Goal: Task Accomplishment & Management: Use online tool/utility

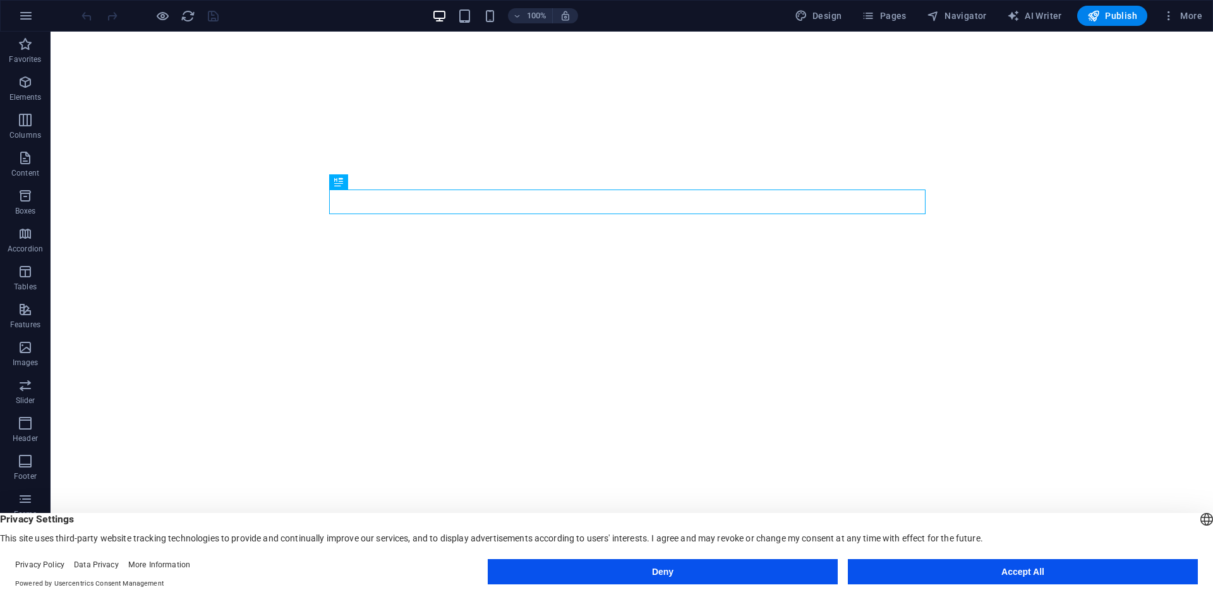
click at [974, 567] on button "Accept All" at bounding box center [1023, 571] width 350 height 25
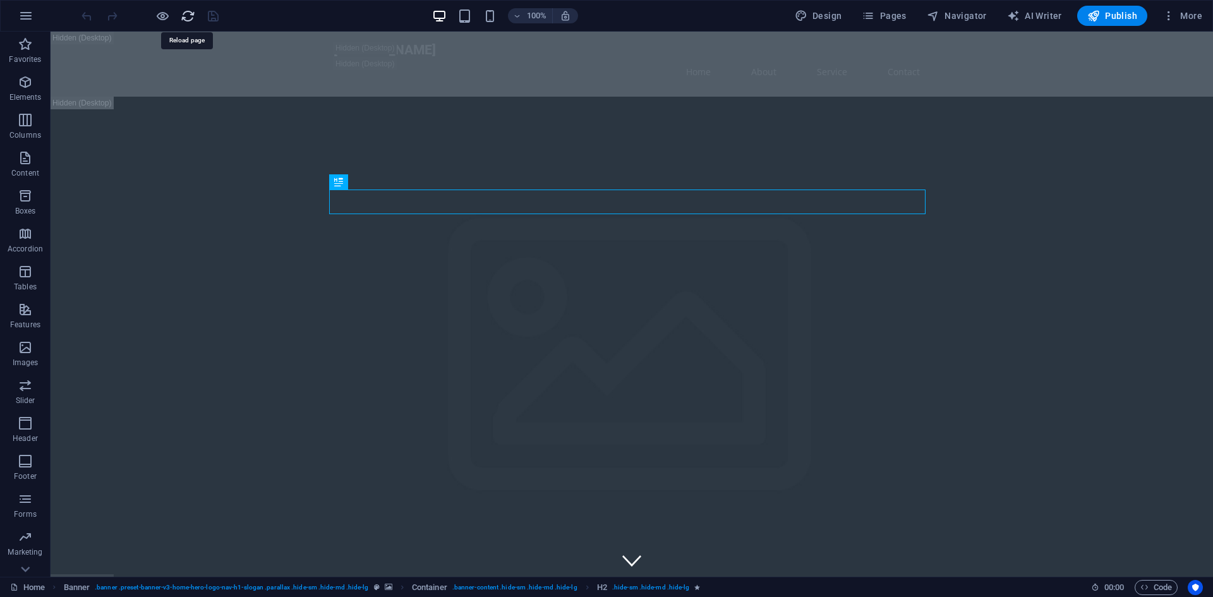
click at [191, 11] on icon "reload" at bounding box center [188, 16] width 15 height 15
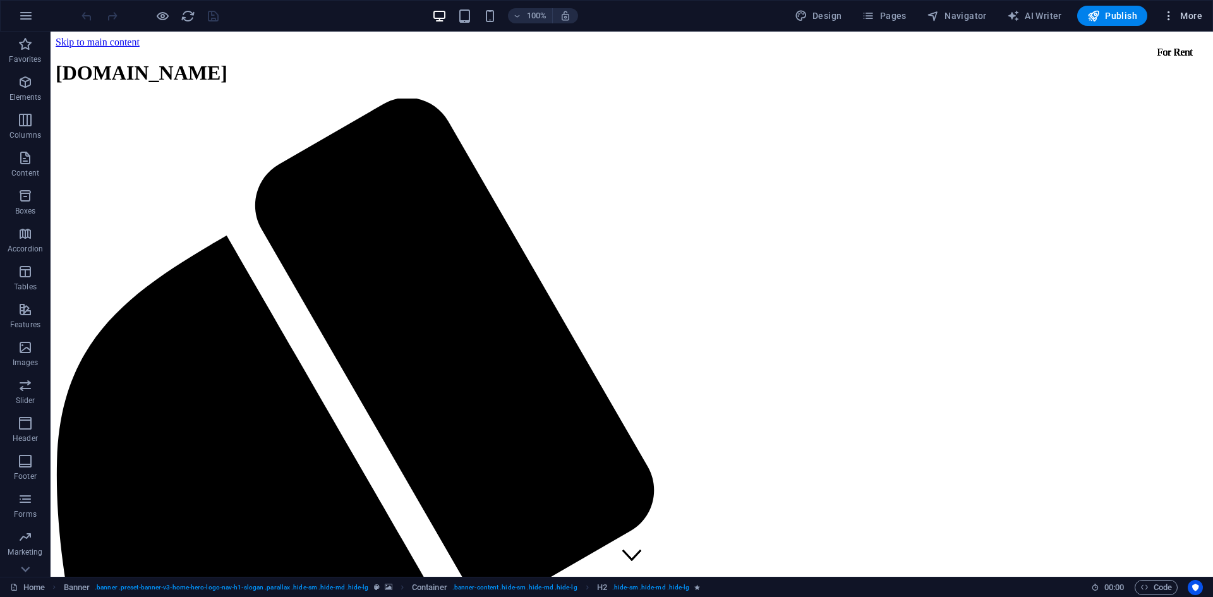
click at [1193, 16] on span "More" at bounding box center [1183, 15] width 40 height 13
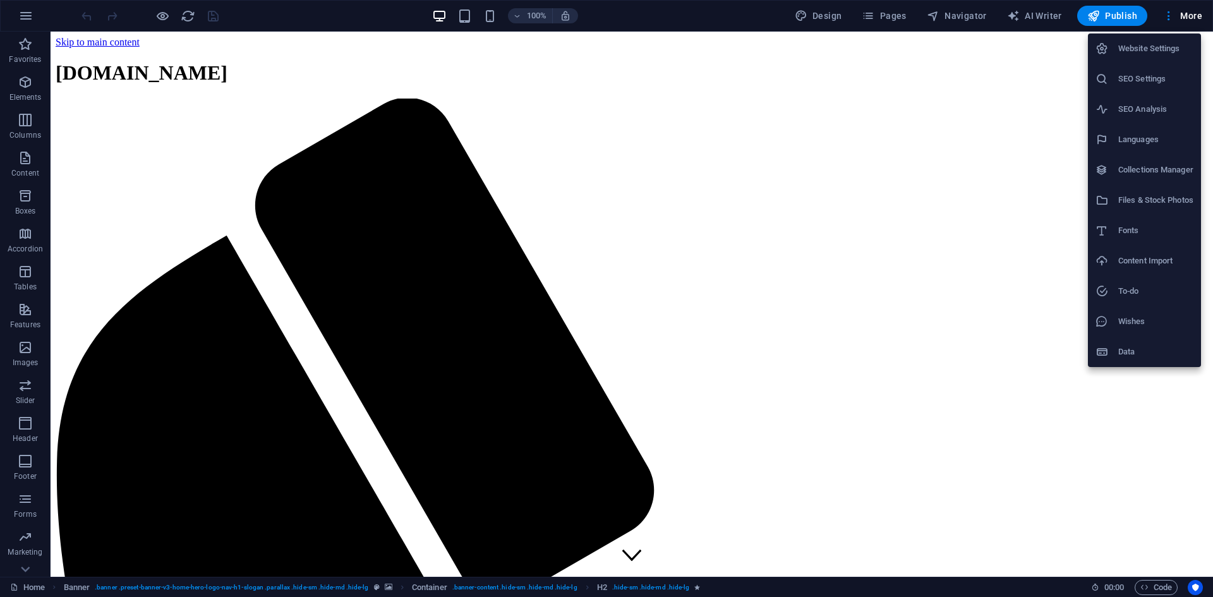
click at [1040, 60] on div at bounding box center [606, 298] width 1213 height 597
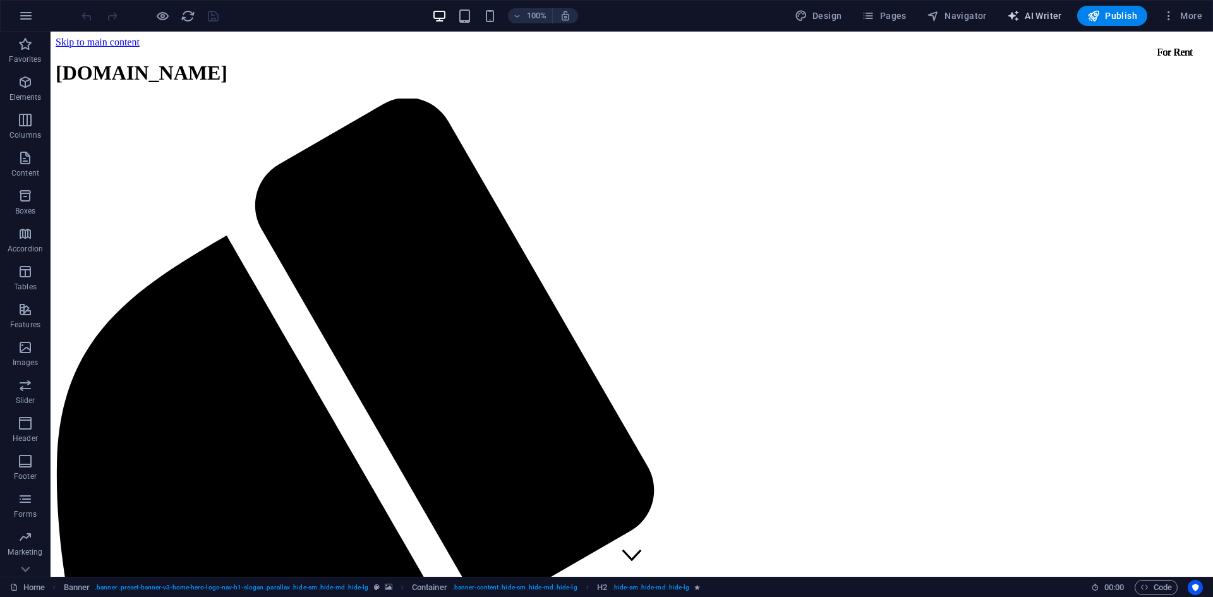
click at [1046, 13] on span "AI Writer" at bounding box center [1034, 15] width 55 height 13
select select "English"
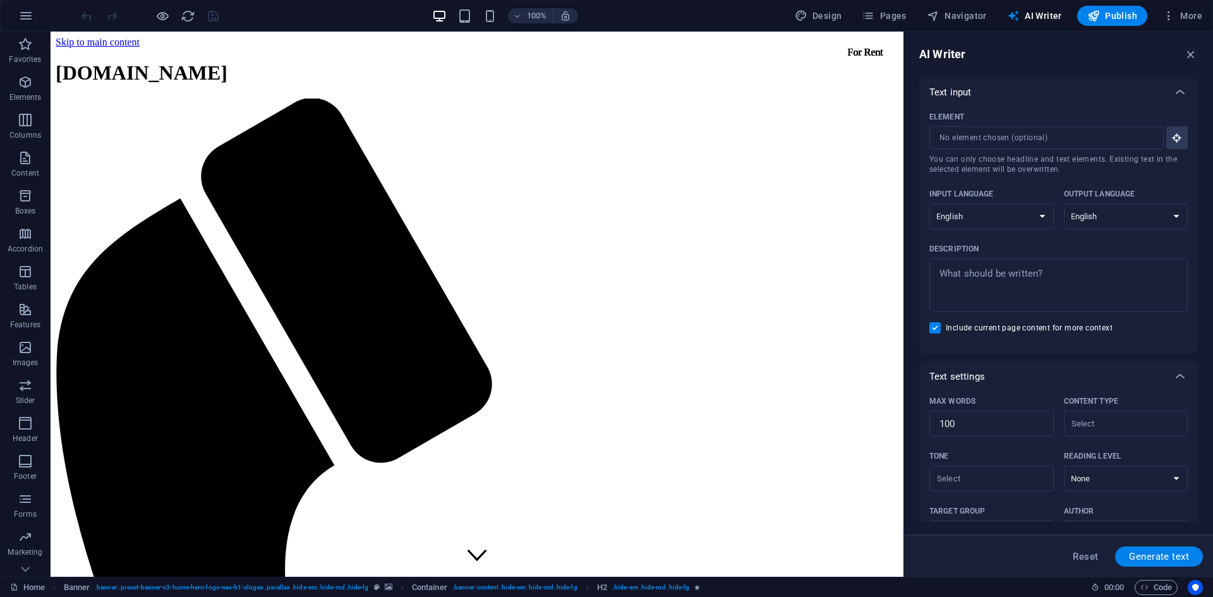
drag, startPoint x: 808, startPoint y: -7, endPoint x: 815, endPoint y: 3, distance: 12.3
click at [808, 0] on html "podcast.aucdt.edu.gh Home Favorites Elements Columns Content Boxes Accordion Ta…" at bounding box center [606, 298] width 1213 height 597
click at [819, 16] on span "Design" at bounding box center [818, 15] width 47 height 13
select select "px"
select select "200"
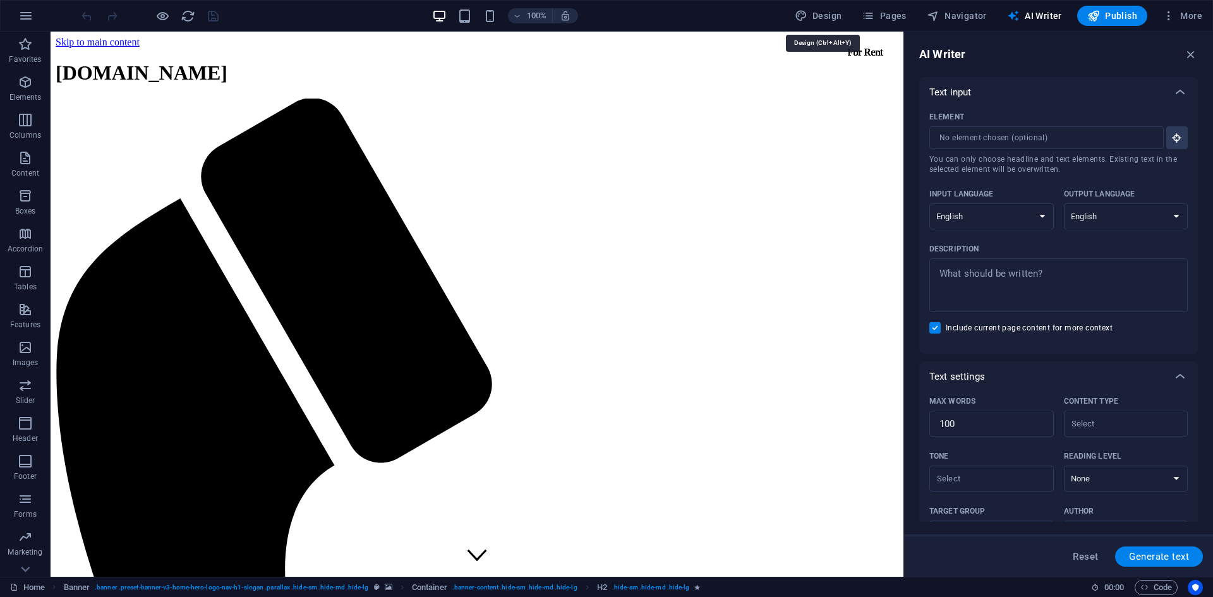
select select "px"
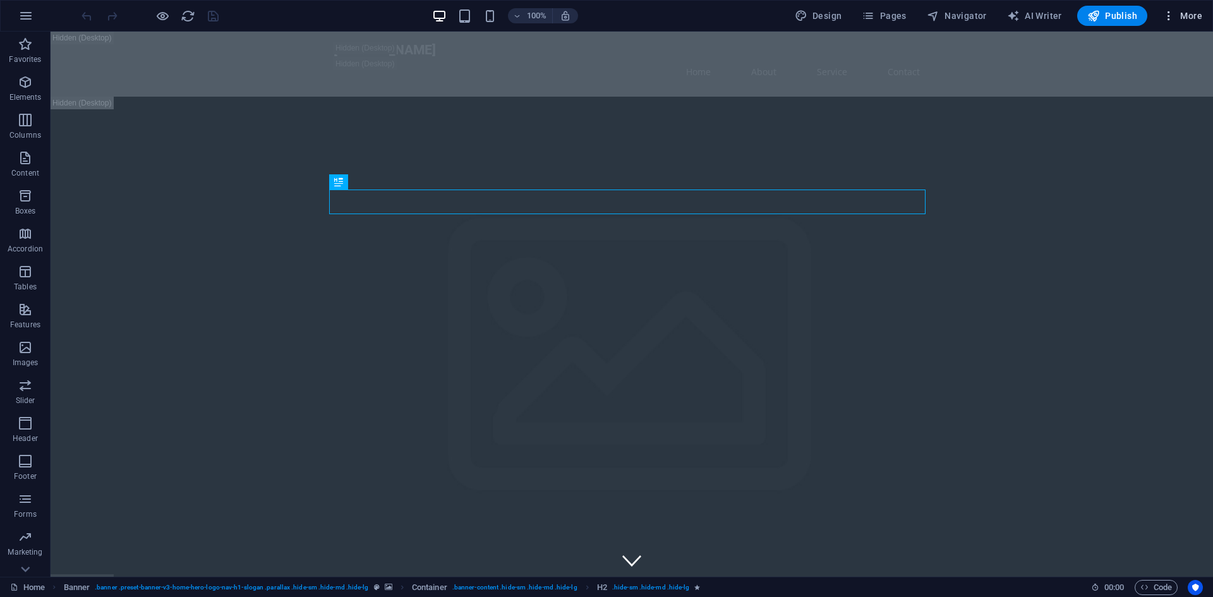
click at [1200, 13] on span "More" at bounding box center [1183, 15] width 40 height 13
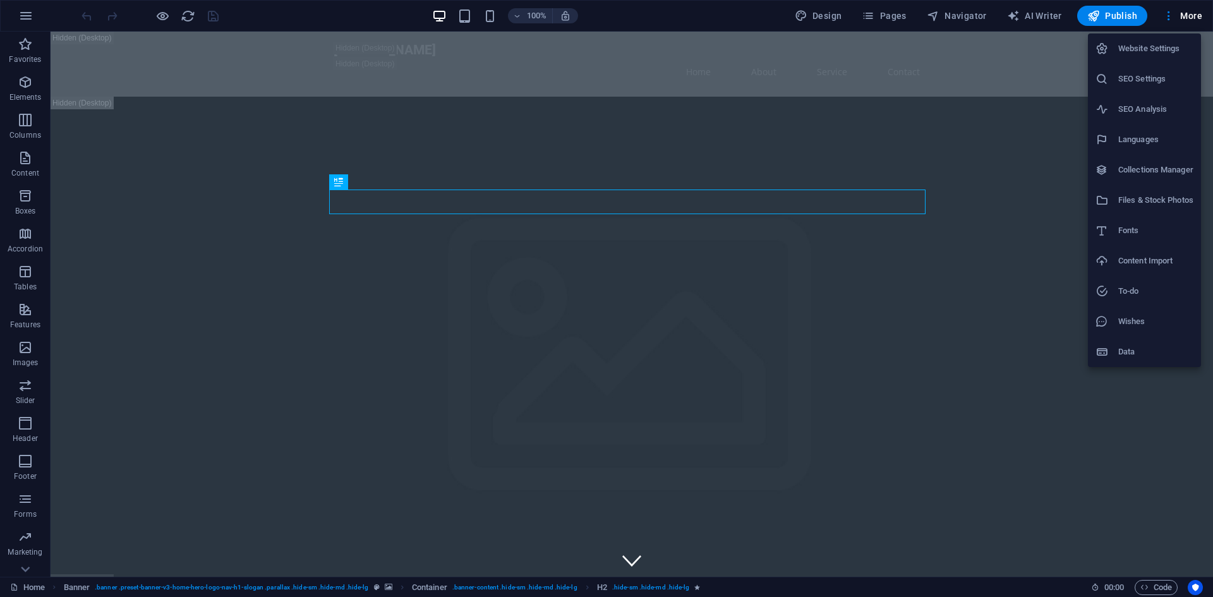
drag, startPoint x: 1038, startPoint y: 57, endPoint x: 1052, endPoint y: 47, distance: 17.2
click at [1043, 54] on div at bounding box center [606, 298] width 1213 height 597
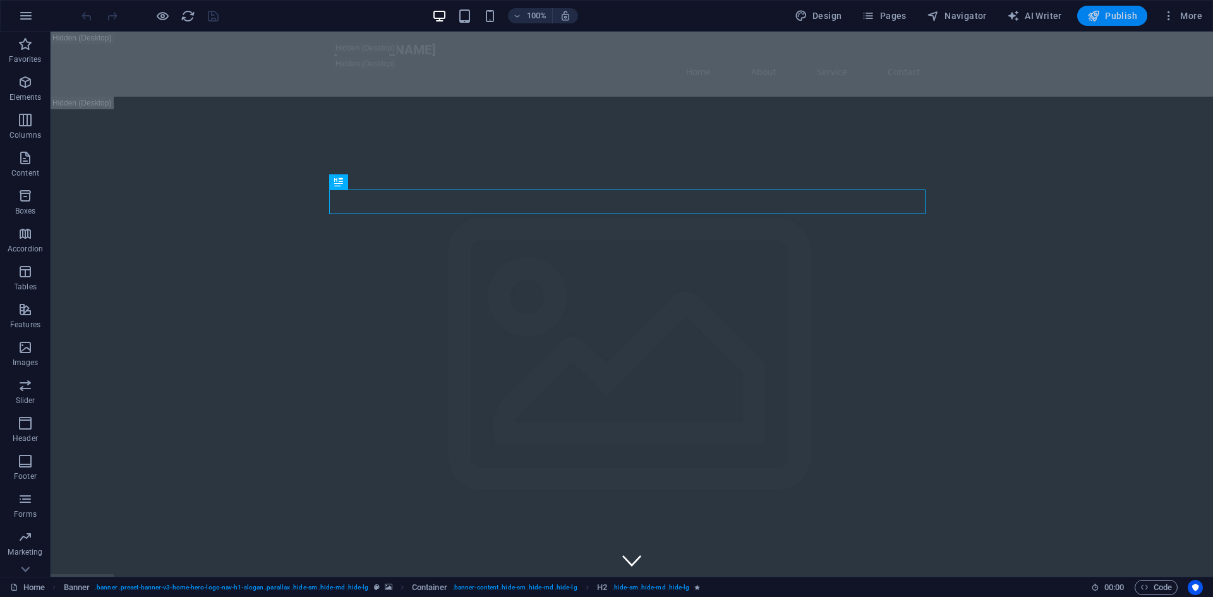
drag, startPoint x: 1142, startPoint y: 6, endPoint x: 1132, endPoint y: 12, distance: 11.4
click at [1136, 9] on div "Publish" at bounding box center [1112, 16] width 70 height 20
click at [1125, 17] on span "Publish" at bounding box center [1112, 15] width 50 height 13
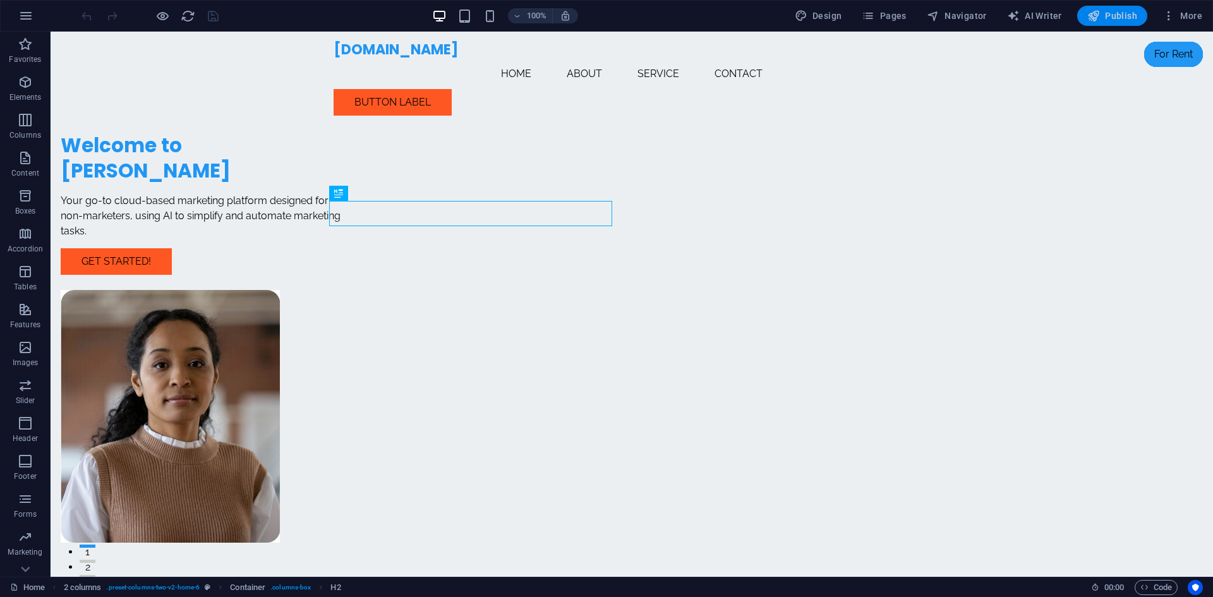
click at [1125, 9] on button "Publish" at bounding box center [1112, 16] width 70 height 20
